Goal: Task Accomplishment & Management: Use online tool/utility

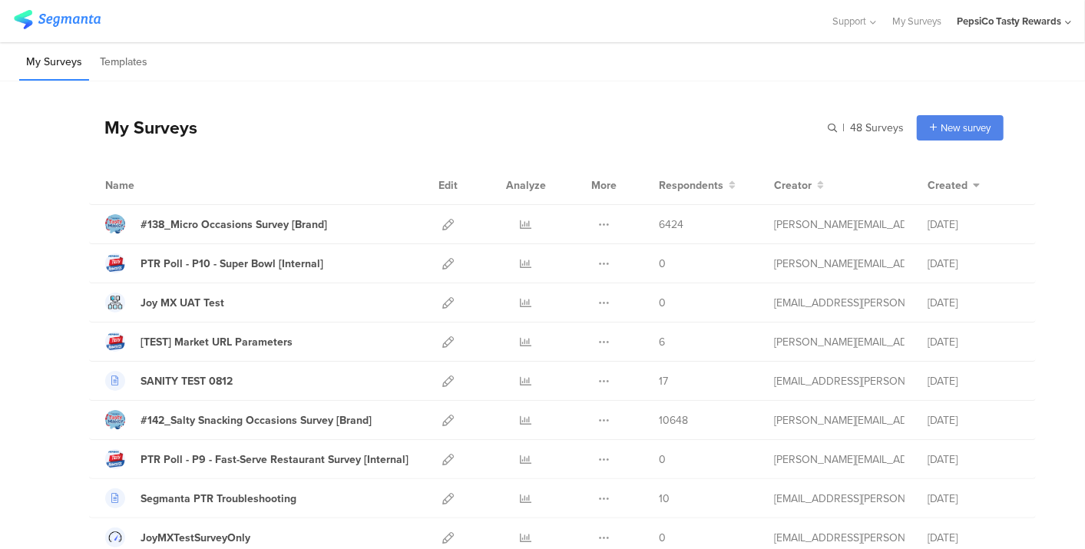
scroll to position [1486, 0]
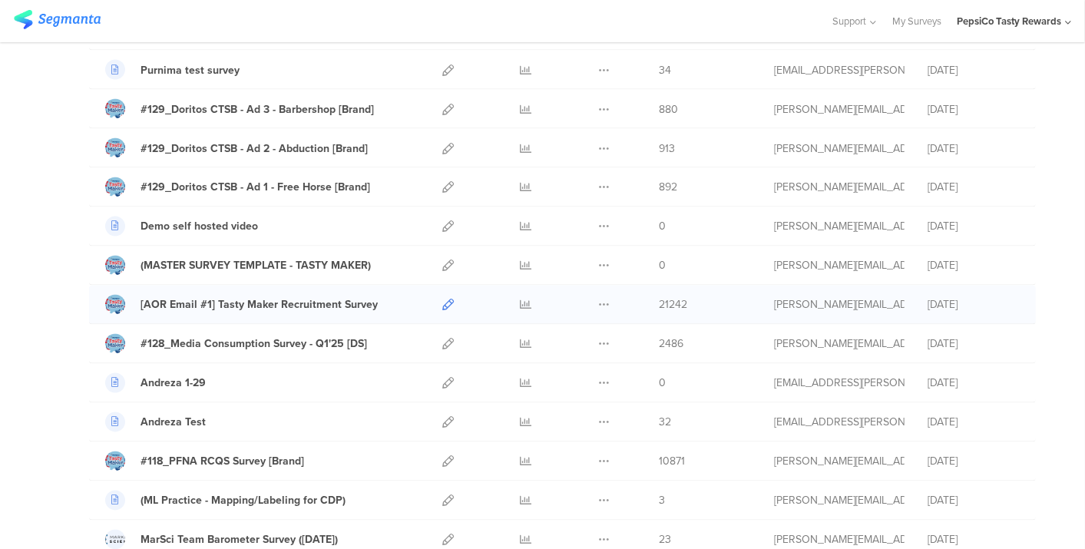
click at [432, 293] on div at bounding box center [448, 305] width 33 height 38
click at [442, 299] on icon at bounding box center [448, 305] width 12 height 12
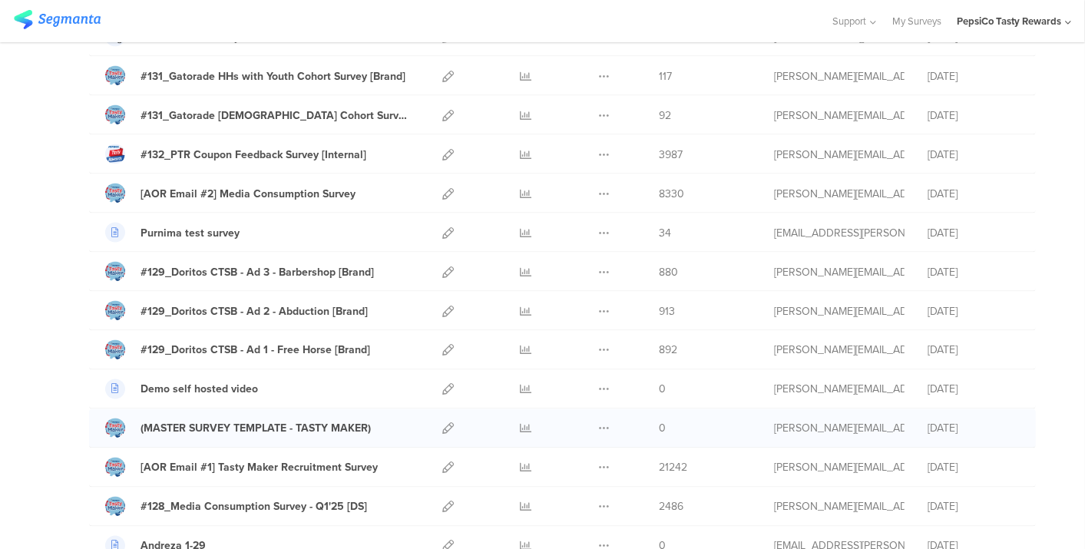
scroll to position [1321, 0]
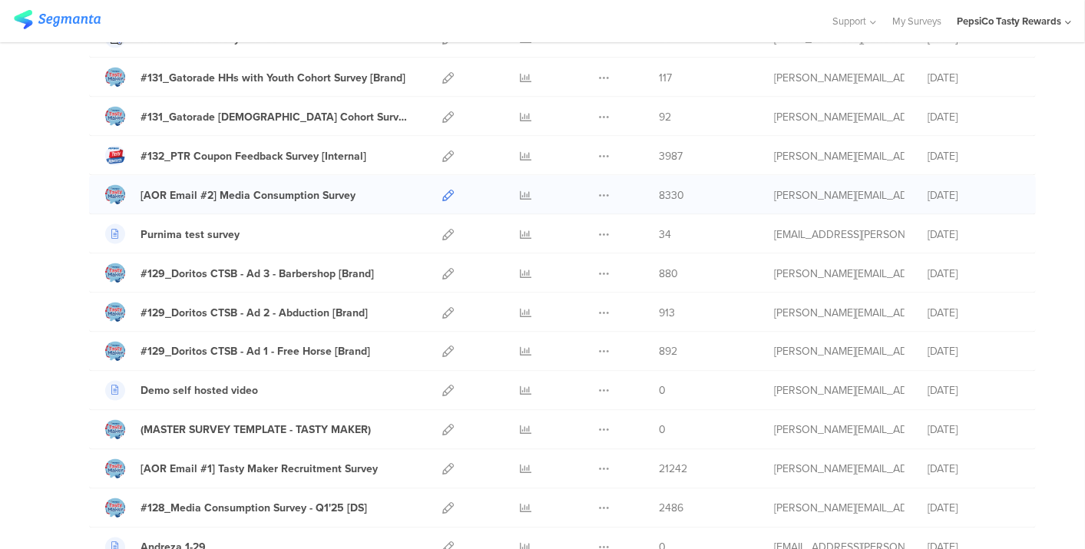
click at [442, 190] on icon at bounding box center [448, 196] width 12 height 12
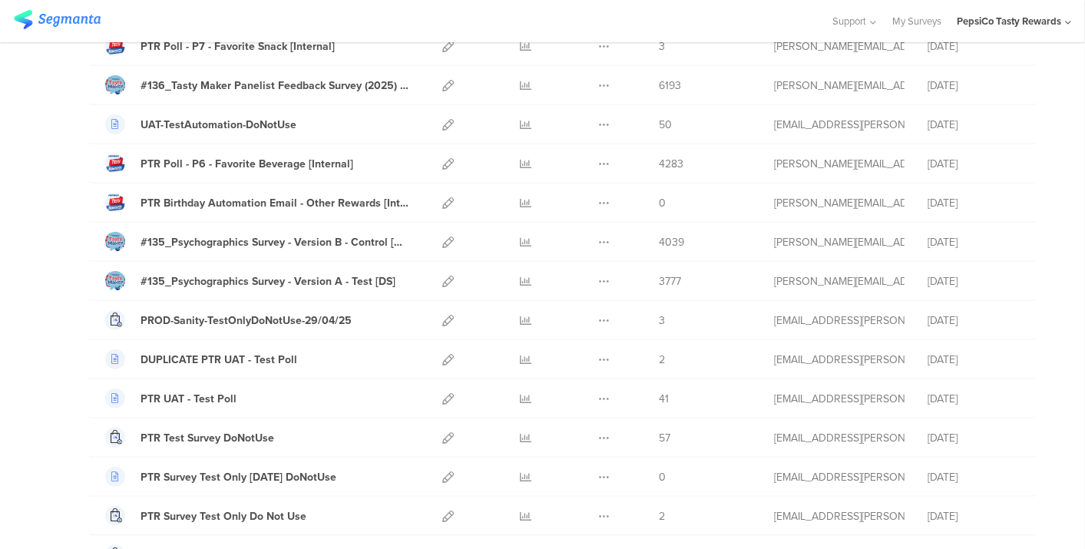
scroll to position [755, 0]
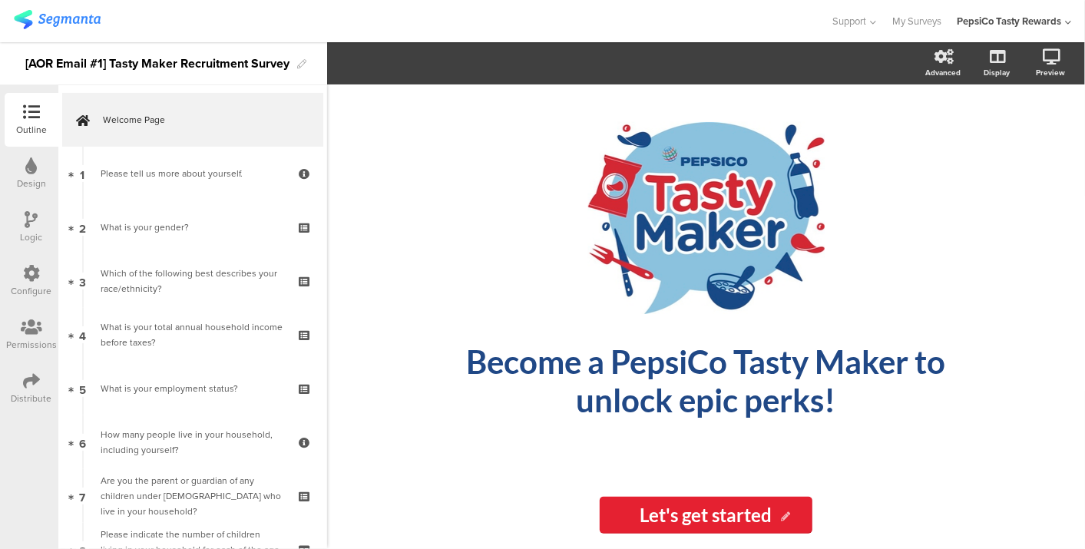
click at [32, 260] on div "Configure" at bounding box center [32, 281] width 54 height 54
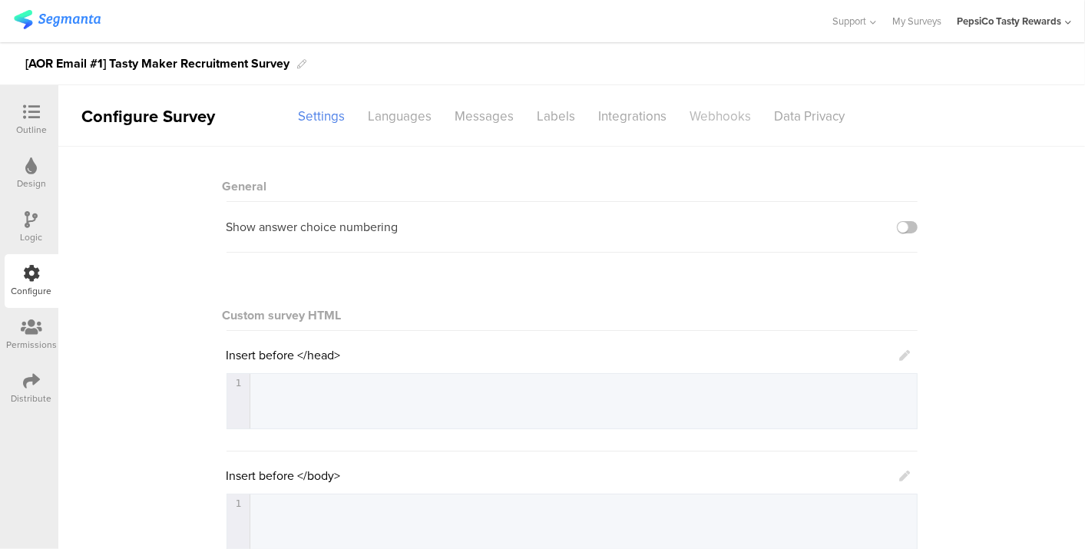
click at [714, 107] on div "Webhooks" at bounding box center [721, 116] width 84 height 27
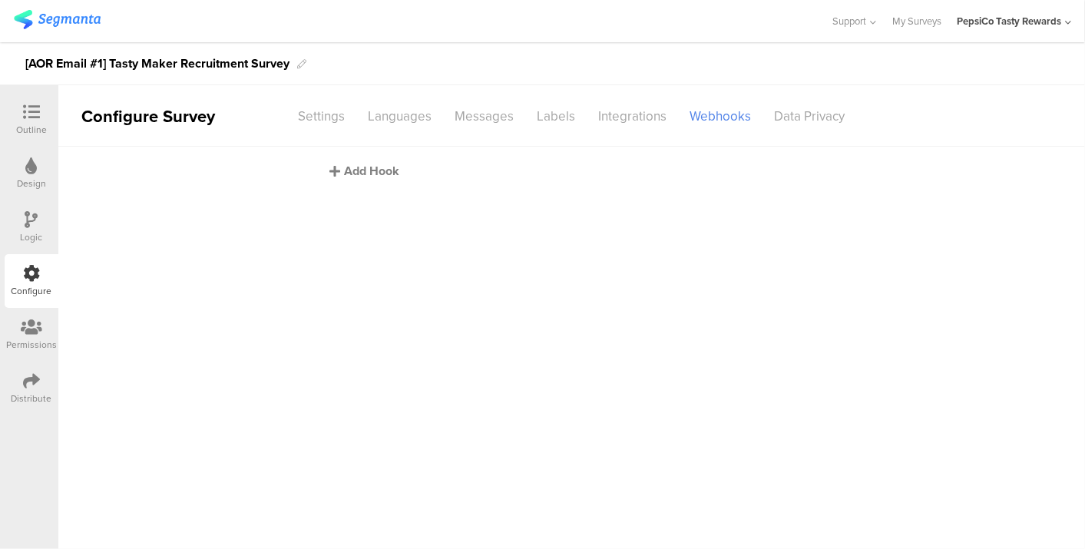
click at [360, 170] on div "Add Hook" at bounding box center [575, 171] width 491 height 18
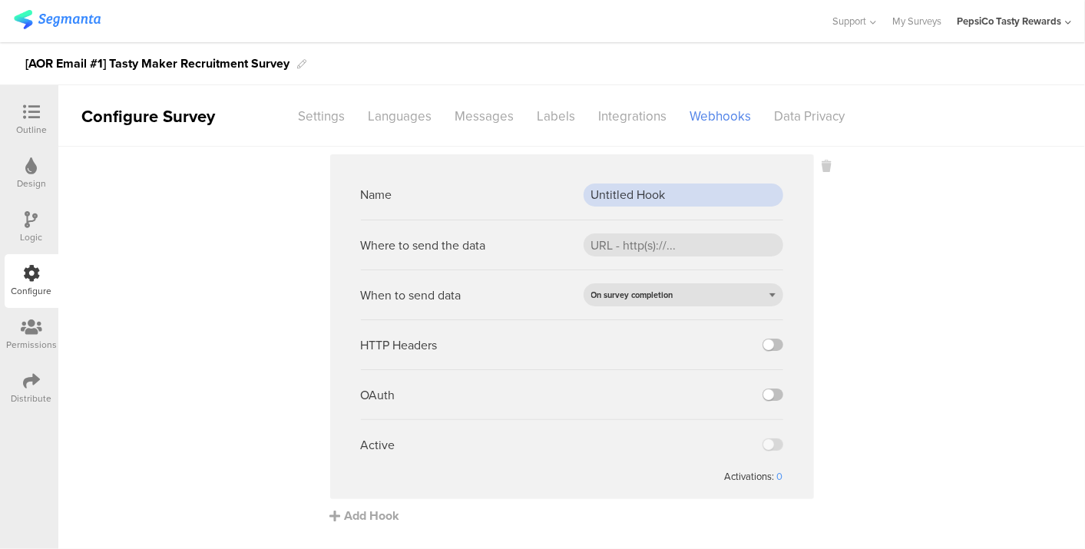
click at [641, 184] on input "Untitled Hook" at bounding box center [684, 195] width 200 height 23
type input "Prod Webhook"
paste input "[URL][DOMAIN_NAME]"
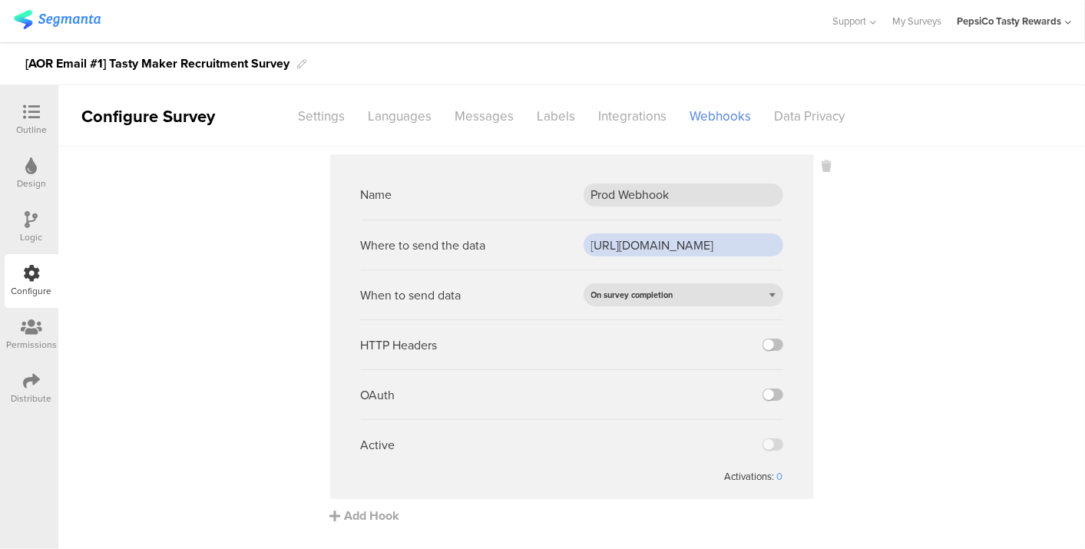
scroll to position [0, 174]
type input "[URL][DOMAIN_NAME]"
click at [647, 302] on div "On survey completion" at bounding box center [684, 294] width 200 height 23
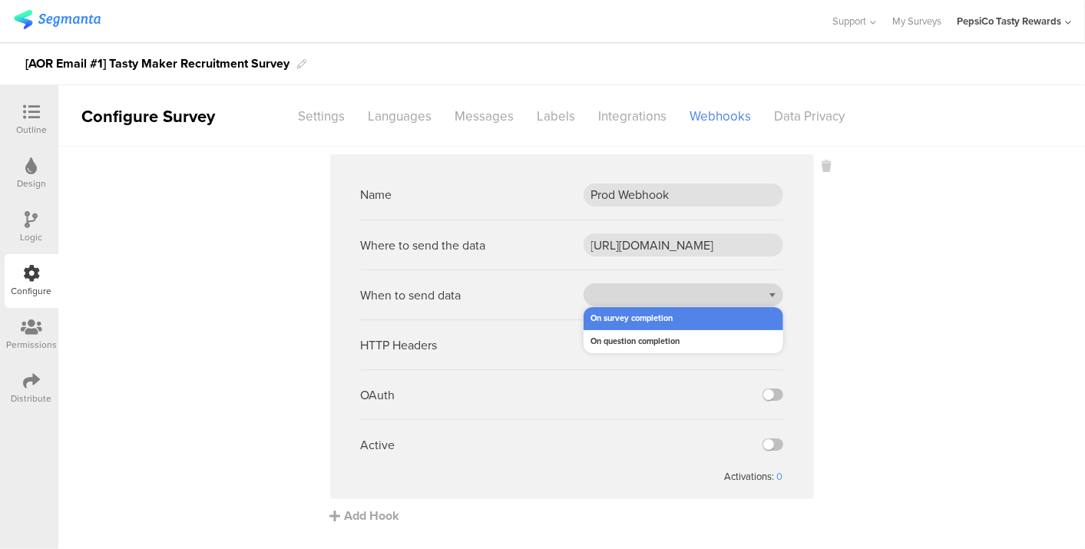
click at [647, 302] on div "On survey completion" at bounding box center [684, 294] width 200 height 23
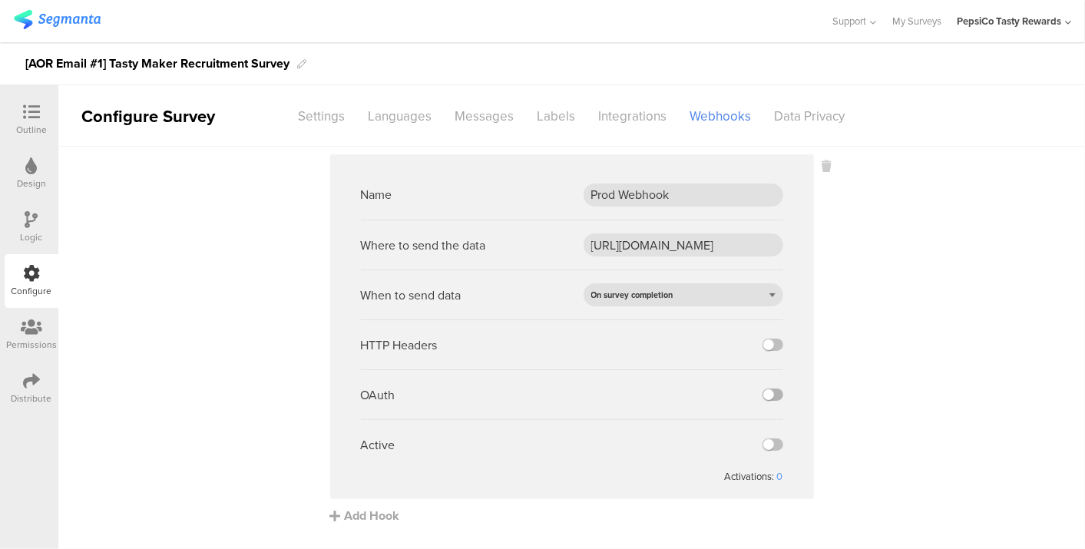
click at [762, 392] on label at bounding box center [772, 395] width 21 height 12
click at [0, 0] on input "checkbox" at bounding box center [0, 0] width 0 height 0
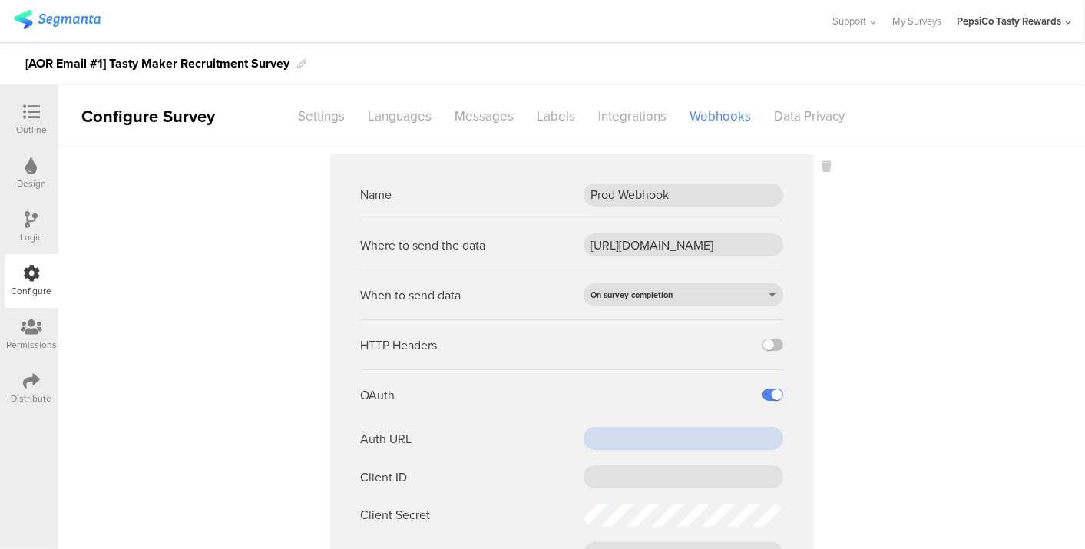
click at [640, 443] on input "text" at bounding box center [684, 438] width 200 height 23
paste input "[URL][DOMAIN_NAME]"
type input "[URL][DOMAIN_NAME]"
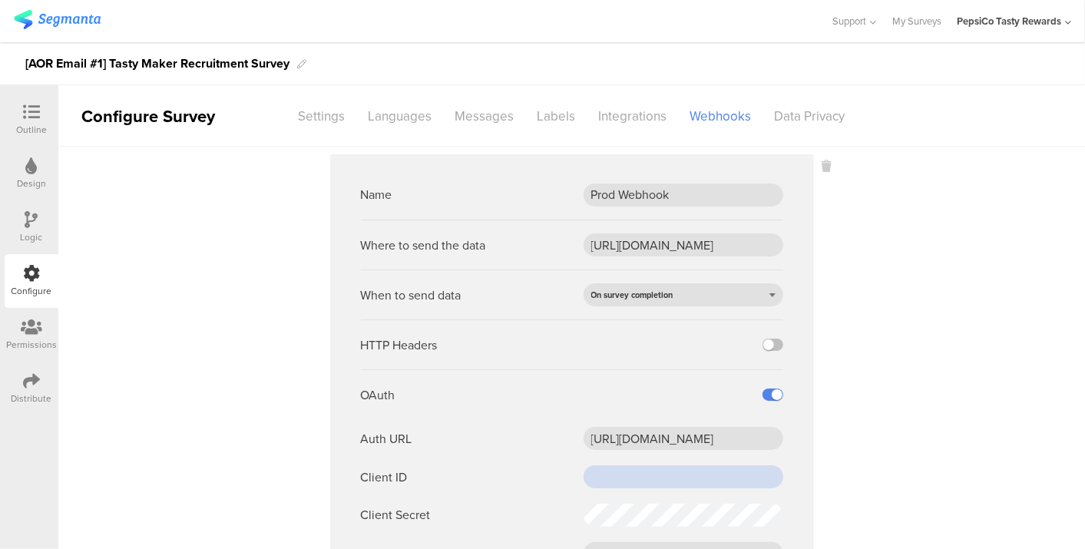
click at [627, 478] on input "text" at bounding box center [684, 476] width 200 height 23
paste input "0oa157f43unekJ8gx2p8"
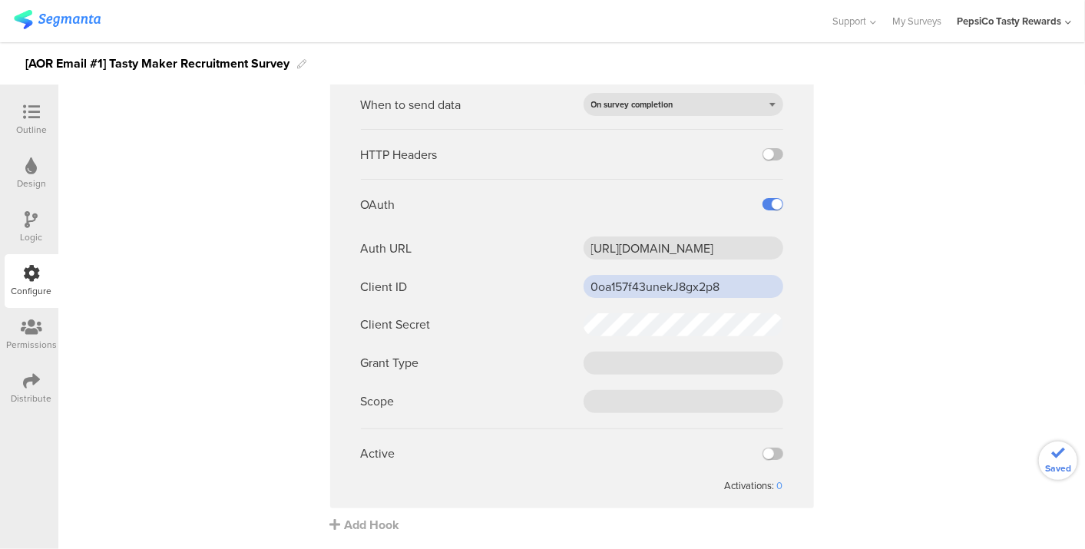
type input "0oa157f43unekJ8gx2p8"
click at [594, 365] on input "text" at bounding box center [684, 363] width 200 height 23
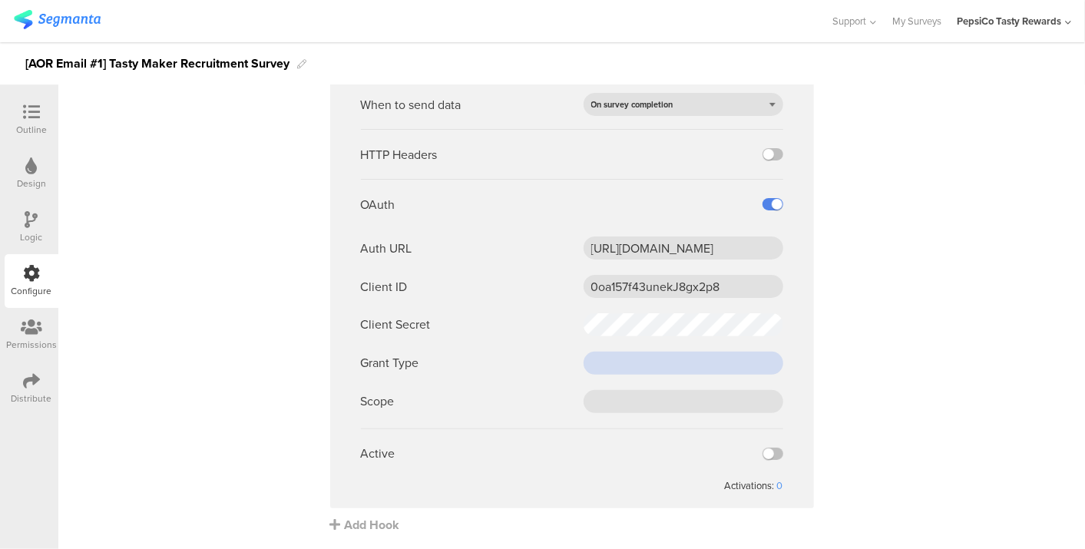
paste input "client_credentials"
type input "client_credentials"
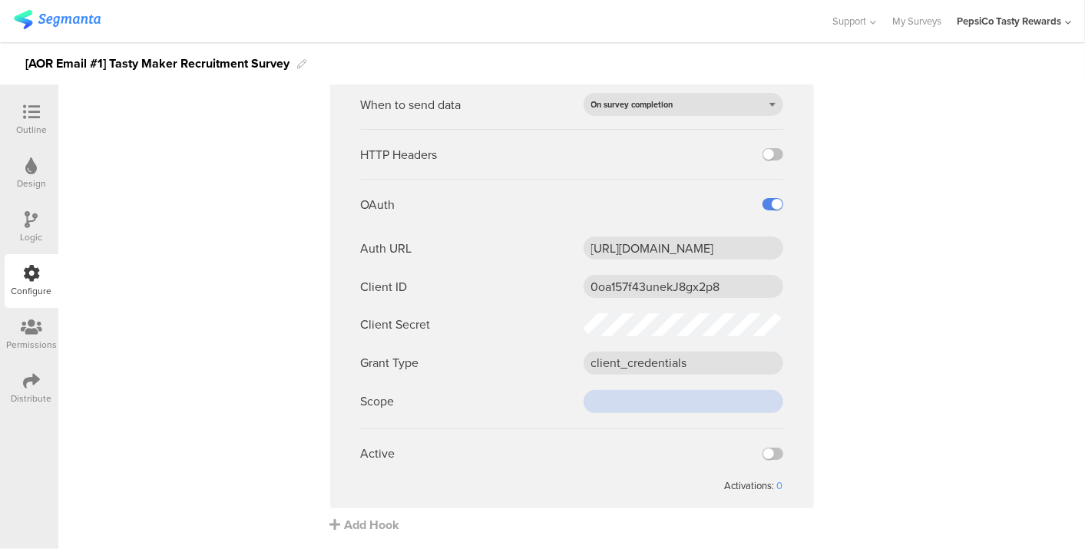
click at [597, 405] on input "text" at bounding box center [684, 401] width 200 height 23
paste input "cdp-[GEOGRAPHIC_DATA]"
click at [597, 405] on input "cdp-[GEOGRAPHIC_DATA]" at bounding box center [684, 401] width 200 height 23
type input "cdp-[GEOGRAPHIC_DATA]"
click at [762, 448] on label at bounding box center [772, 454] width 21 height 12
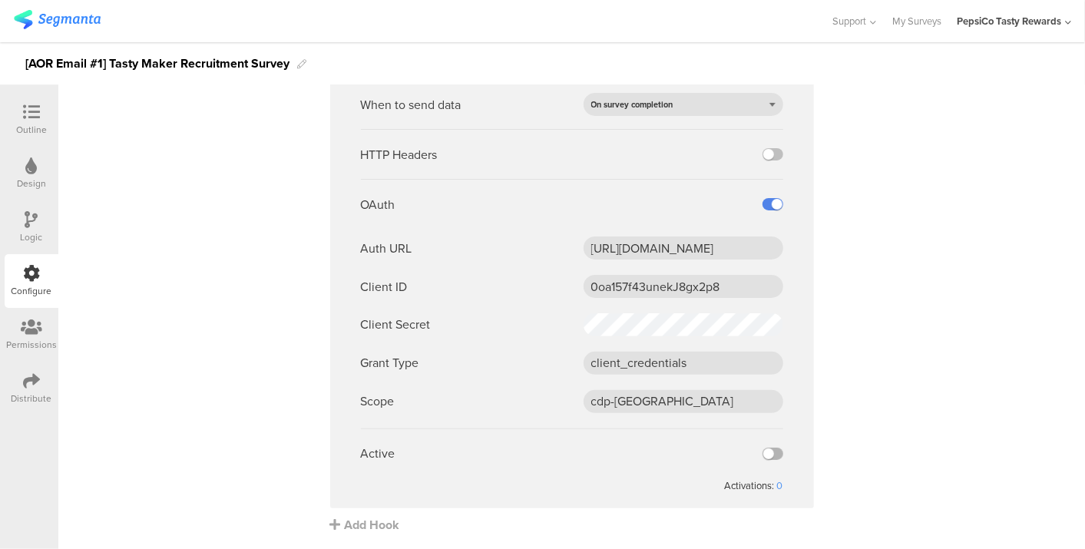
click at [0, 0] on input "checkbox" at bounding box center [0, 0] width 0 height 0
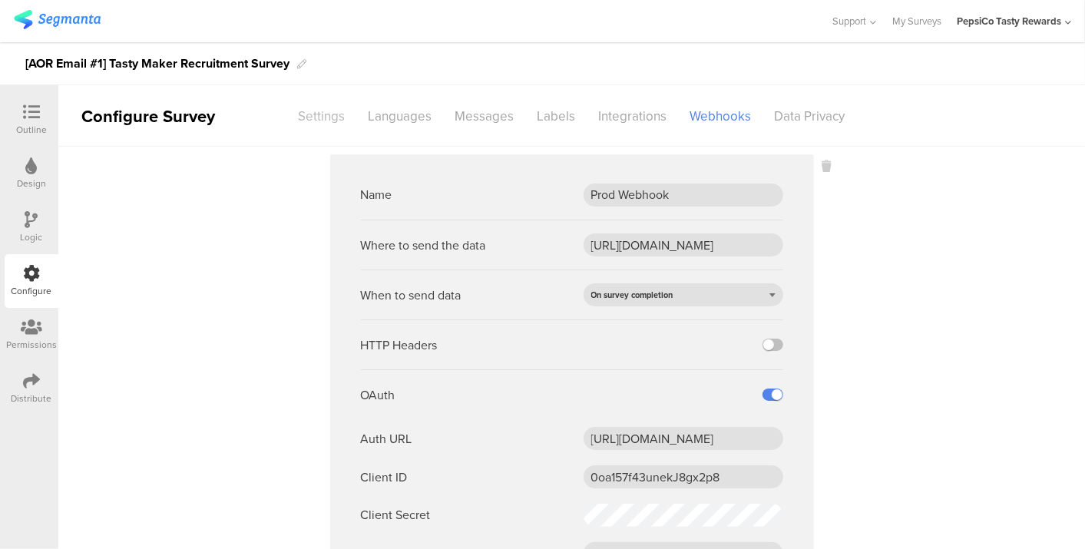
click at [298, 126] on div "Settings" at bounding box center [322, 116] width 70 height 27
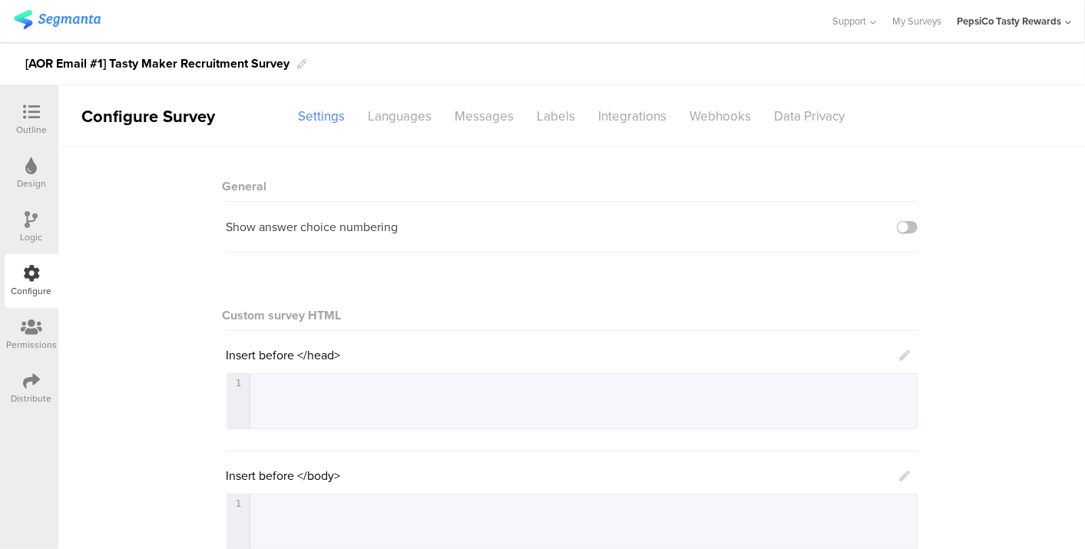
click at [37, 124] on div "Outline" at bounding box center [31, 130] width 31 height 14
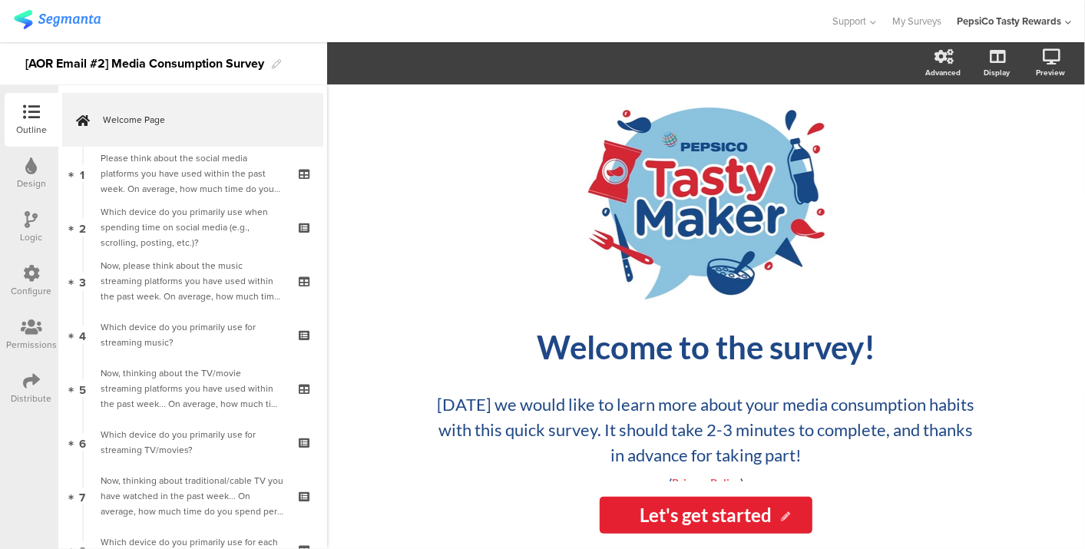
click at [38, 292] on div "Configure" at bounding box center [32, 291] width 41 height 14
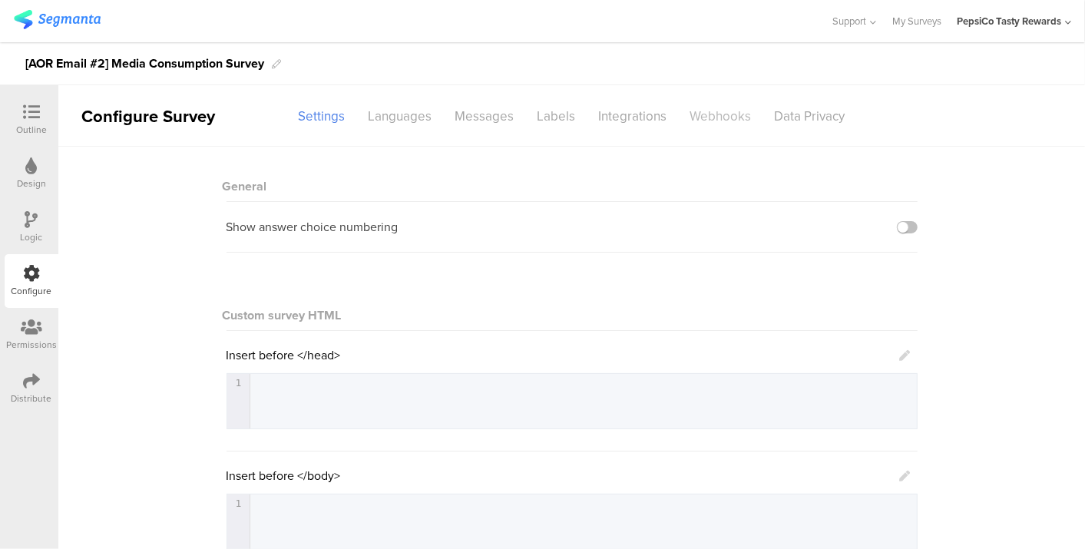
click at [706, 112] on div "Webhooks" at bounding box center [721, 116] width 84 height 27
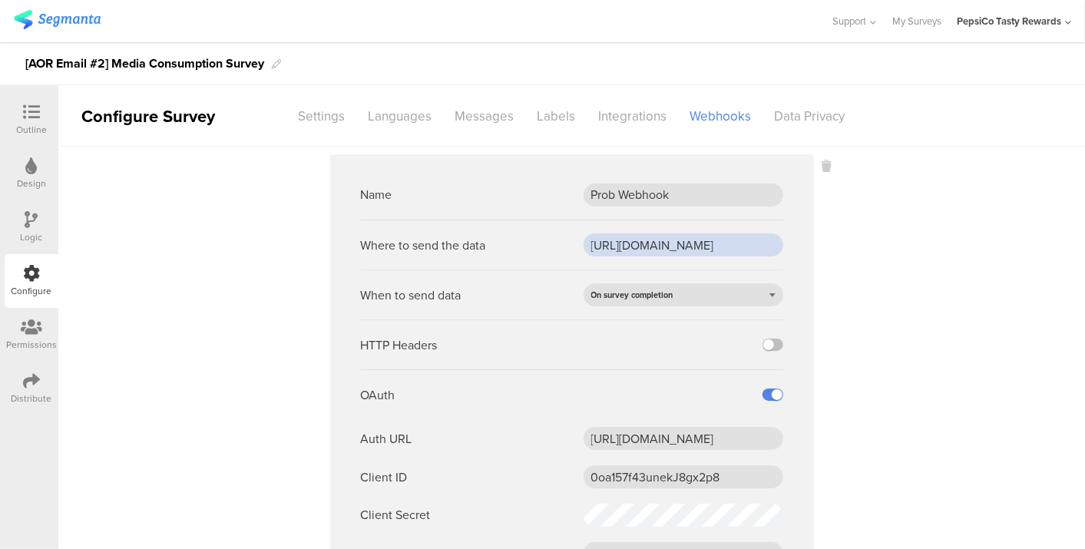
click at [733, 243] on input "https://apim-na.mypepsico.com/cgf/eip/cdp-eip/v1/segmanta-intake" at bounding box center [684, 244] width 200 height 23
